Goal: Transaction & Acquisition: Purchase product/service

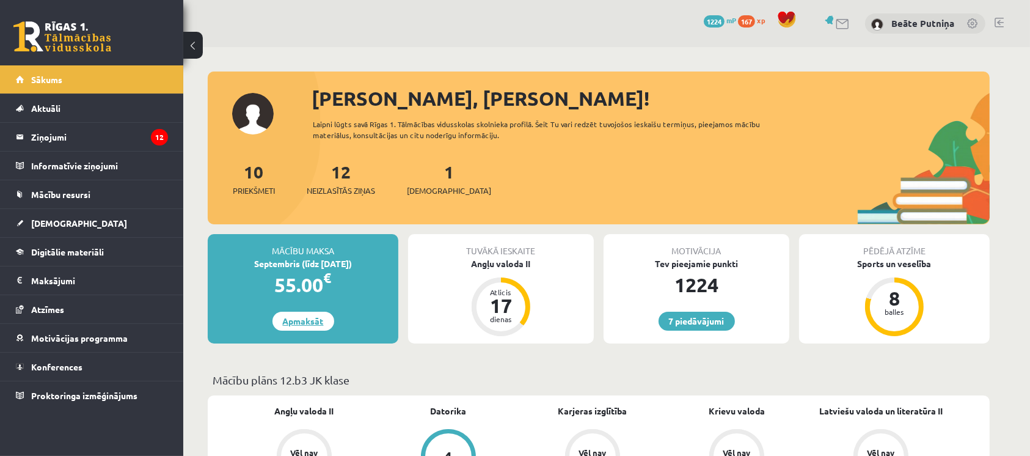
click at [303, 325] on link "Apmaksāt" at bounding box center [304, 321] width 62 height 19
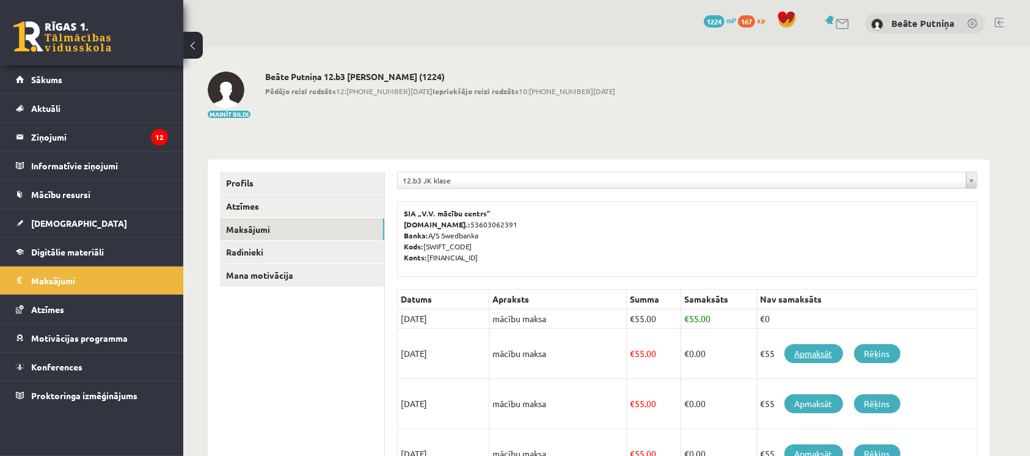
click at [816, 350] on link "Apmaksāt" at bounding box center [814, 353] width 59 height 19
